Goal: Transaction & Acquisition: Obtain resource

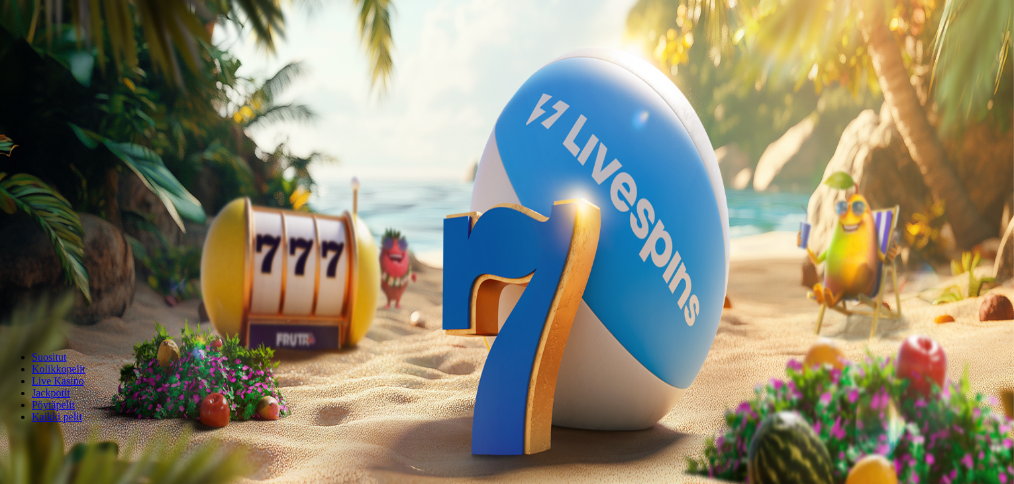
click at [83, 53] on span "Kirjaudu" at bounding box center [92, 48] width 32 height 10
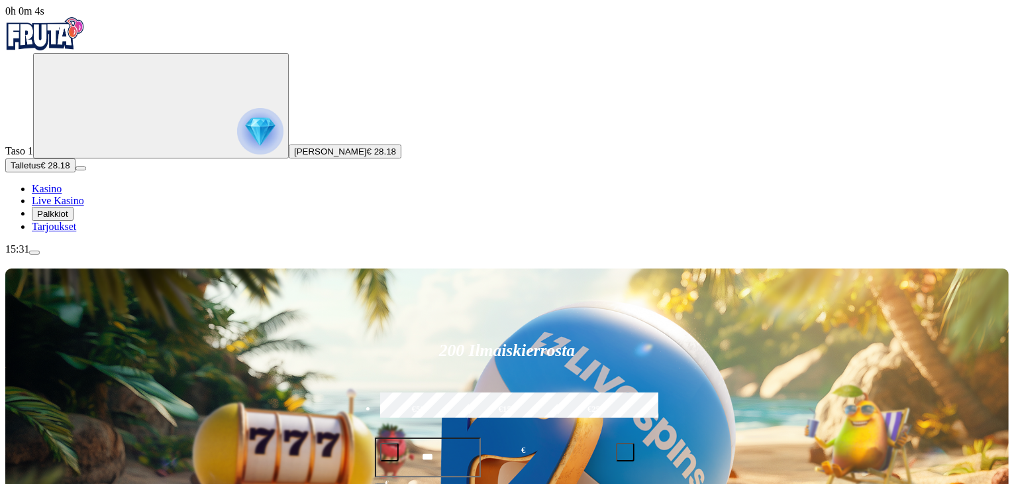
click at [68, 219] on span "Palkkiot" at bounding box center [52, 214] width 31 height 10
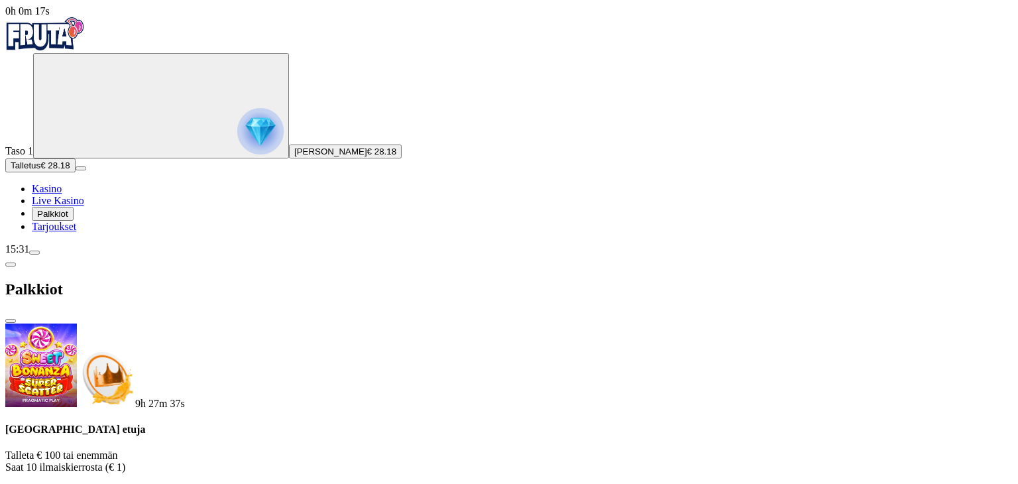
click at [76, 232] on span "Tarjoukset" at bounding box center [54, 226] width 44 height 11
